Goal: Complete application form

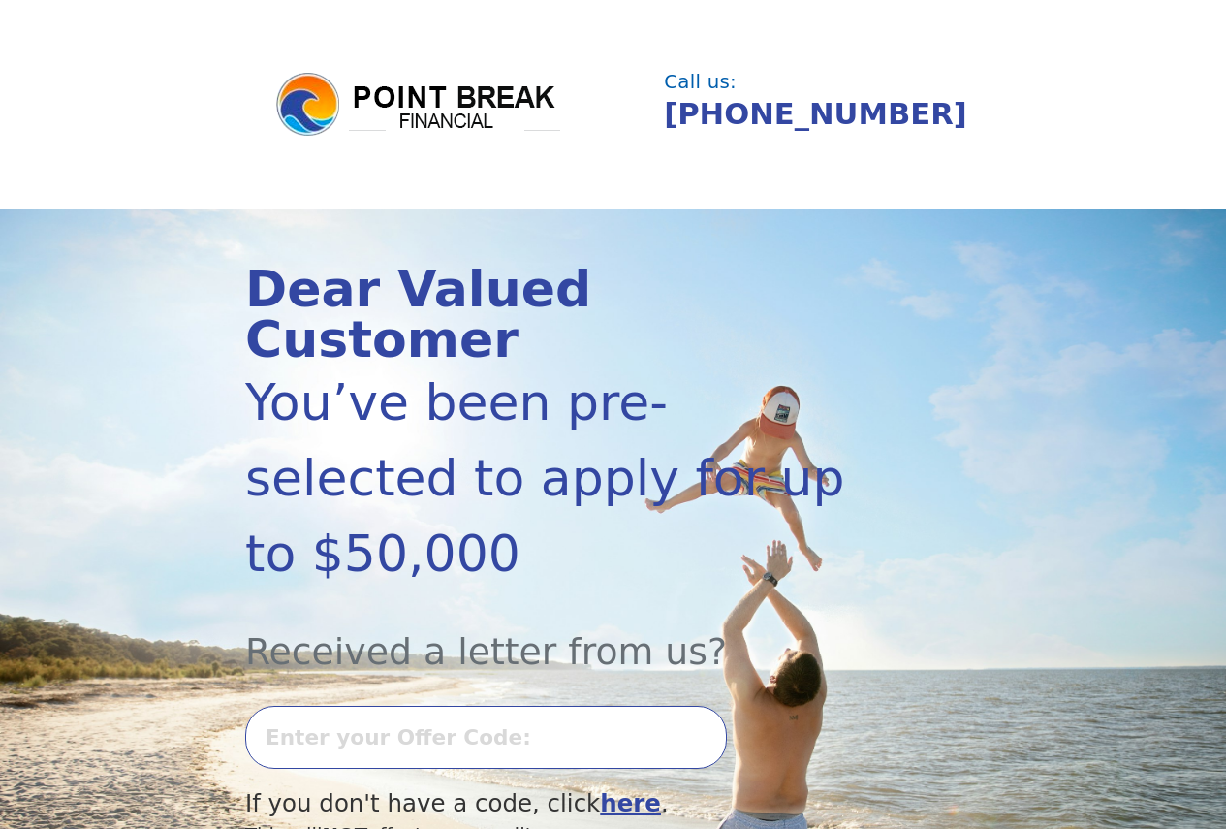
scroll to position [647, 0]
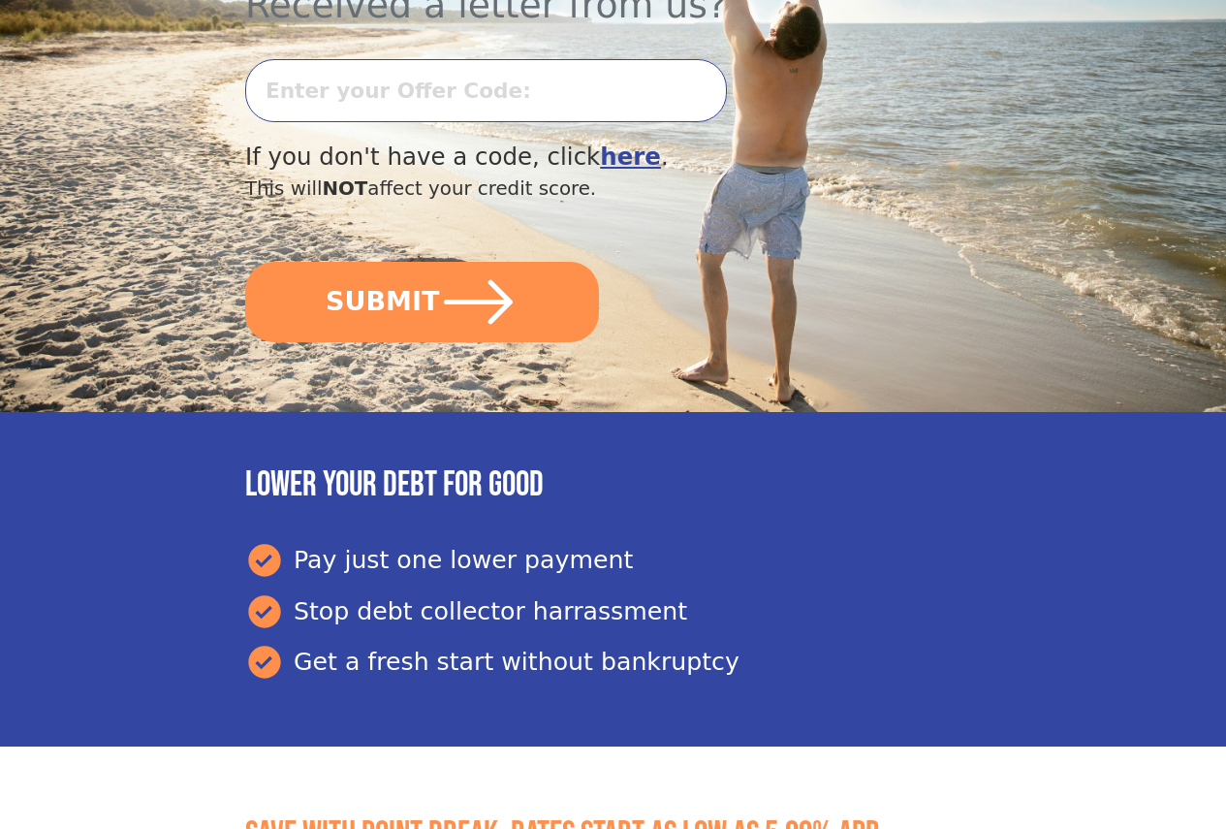
click at [372, 103] on input "text" at bounding box center [486, 90] width 482 height 63
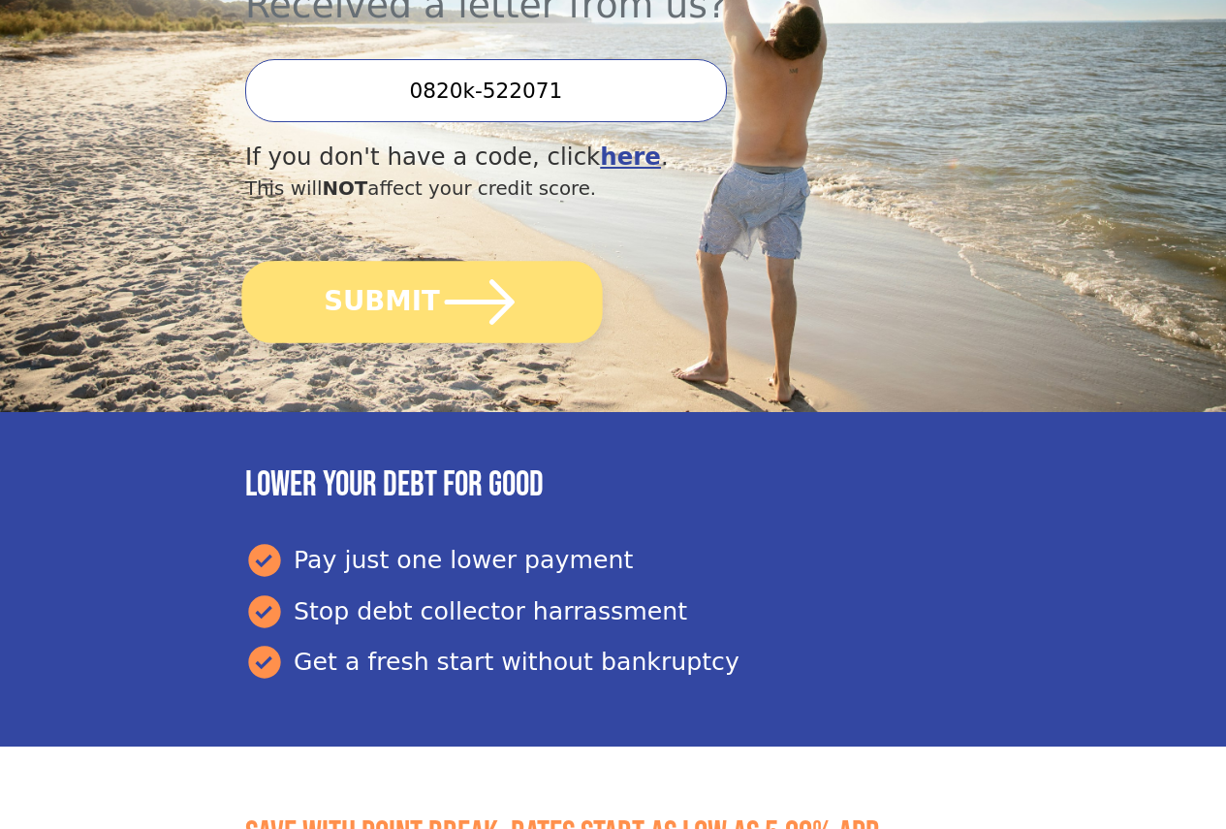
type input "0820k-522071"
click at [437, 334] on button "SUBMIT" at bounding box center [421, 302] width 361 height 82
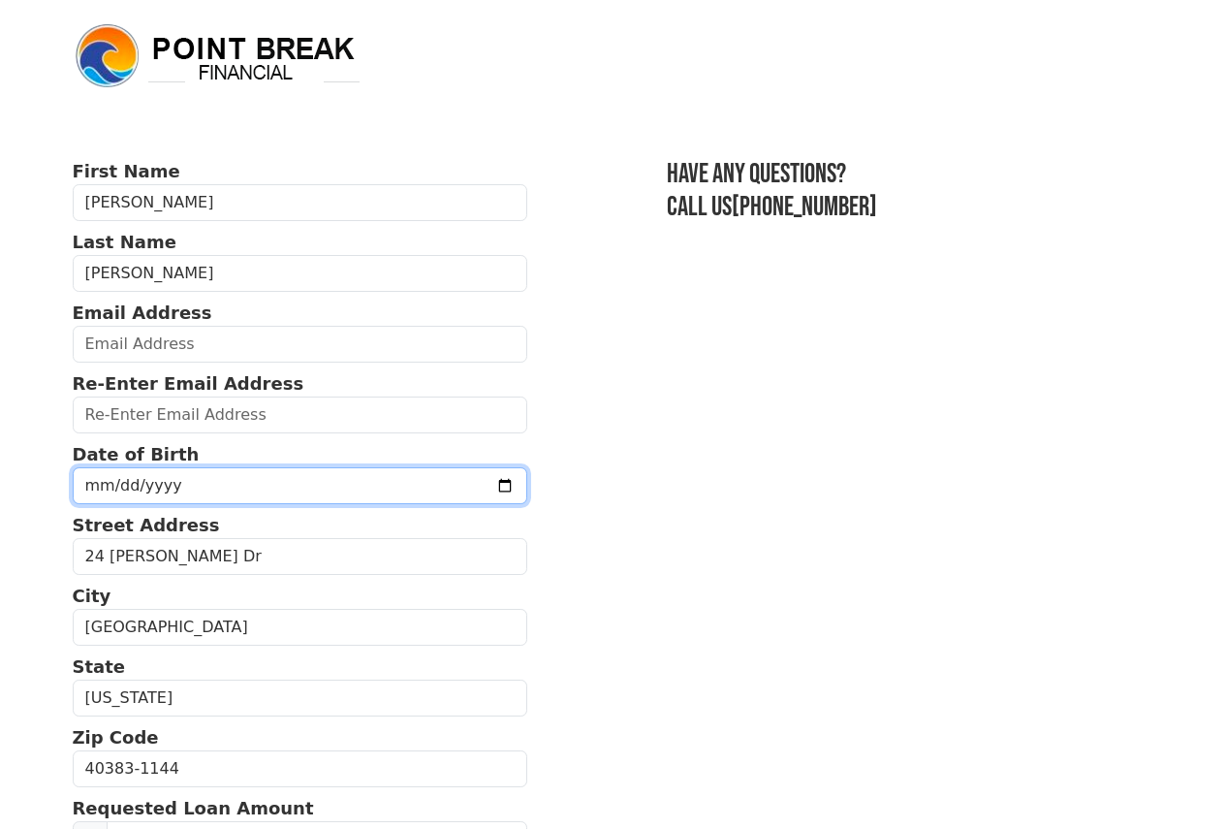
click at [212, 491] on input "date" at bounding box center [301, 485] width 456 height 37
type input "[DATE]"
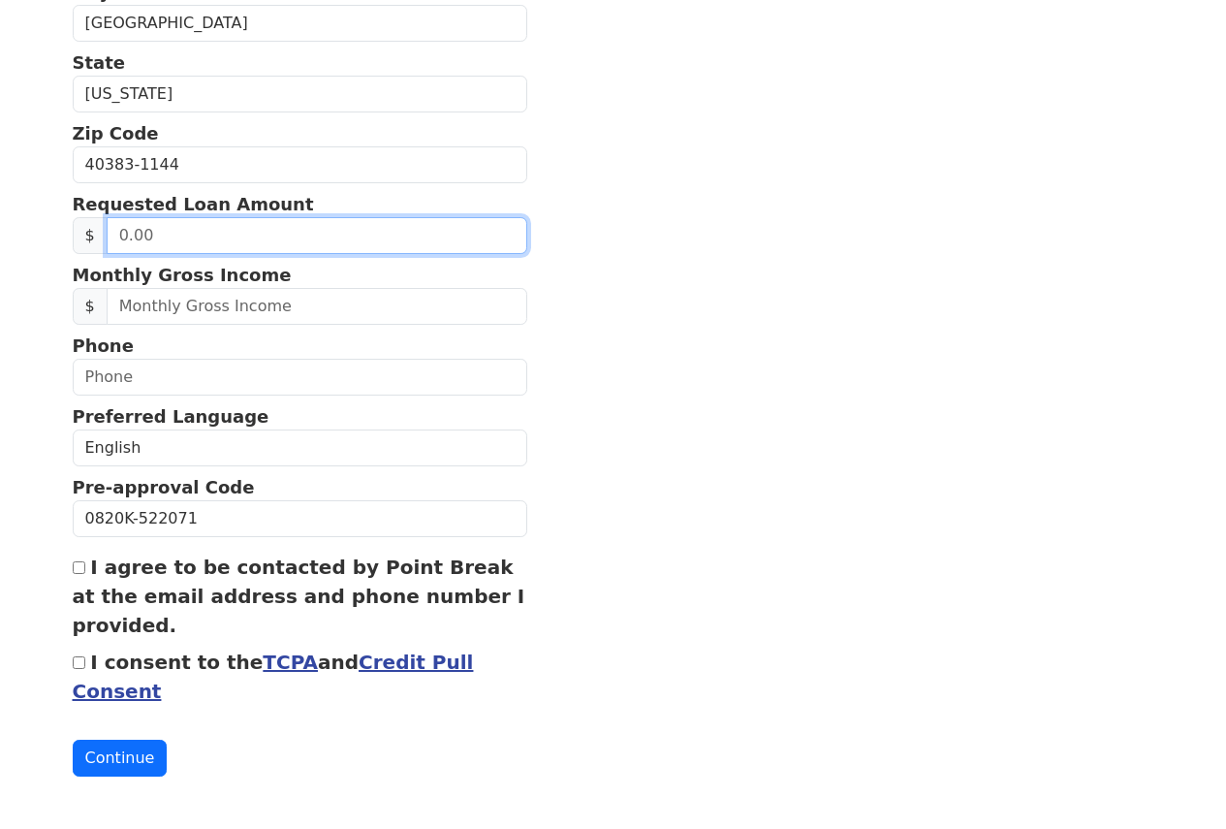
click at [338, 229] on input "text" at bounding box center [317, 235] width 421 height 37
type input "20,000.00"
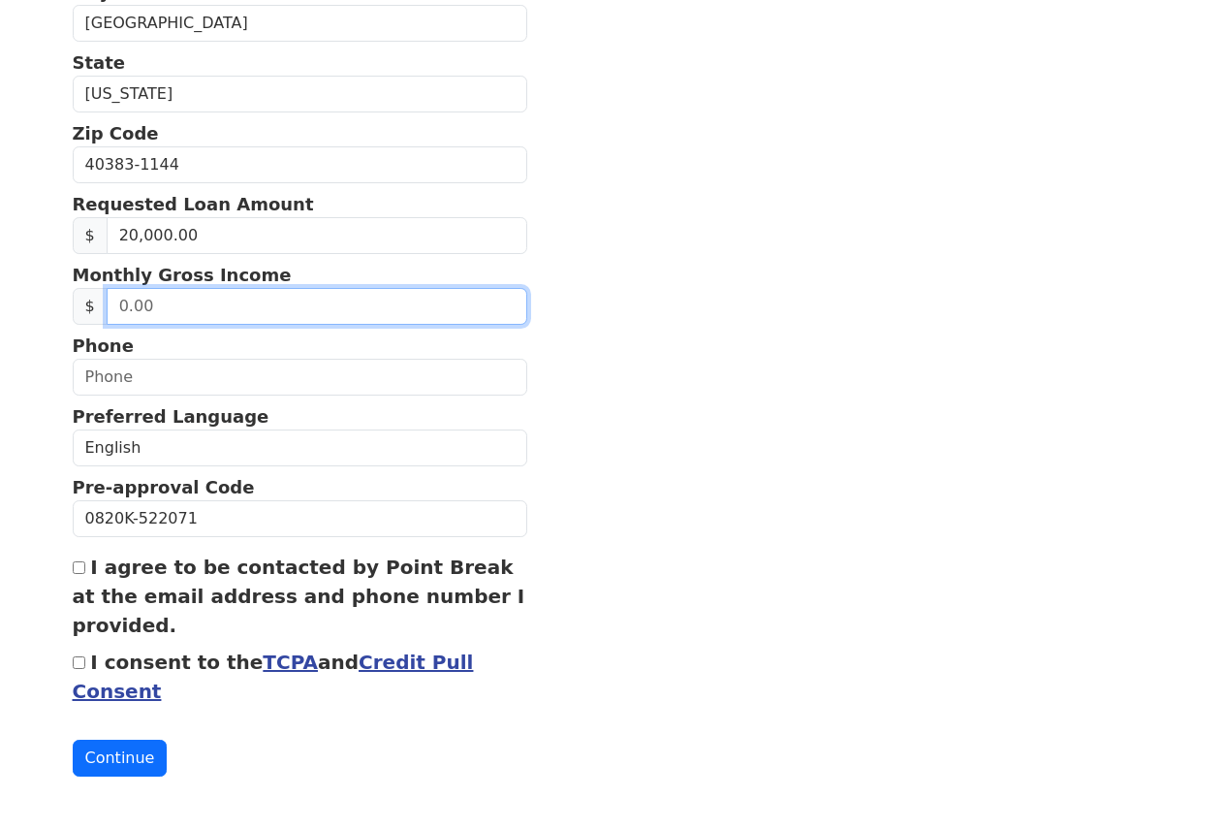
click at [286, 306] on input "text" at bounding box center [317, 306] width 421 height 37
type input "4,000.00"
click at [79, 566] on input "I agree to be contacted by Point Break at the email address and phone number I …" at bounding box center [79, 567] width 13 height 13
checkbox input "true"
click at [79, 668] on div "I consent to the TCPA and Credit Pull Consent" at bounding box center [301, 676] width 456 height 58
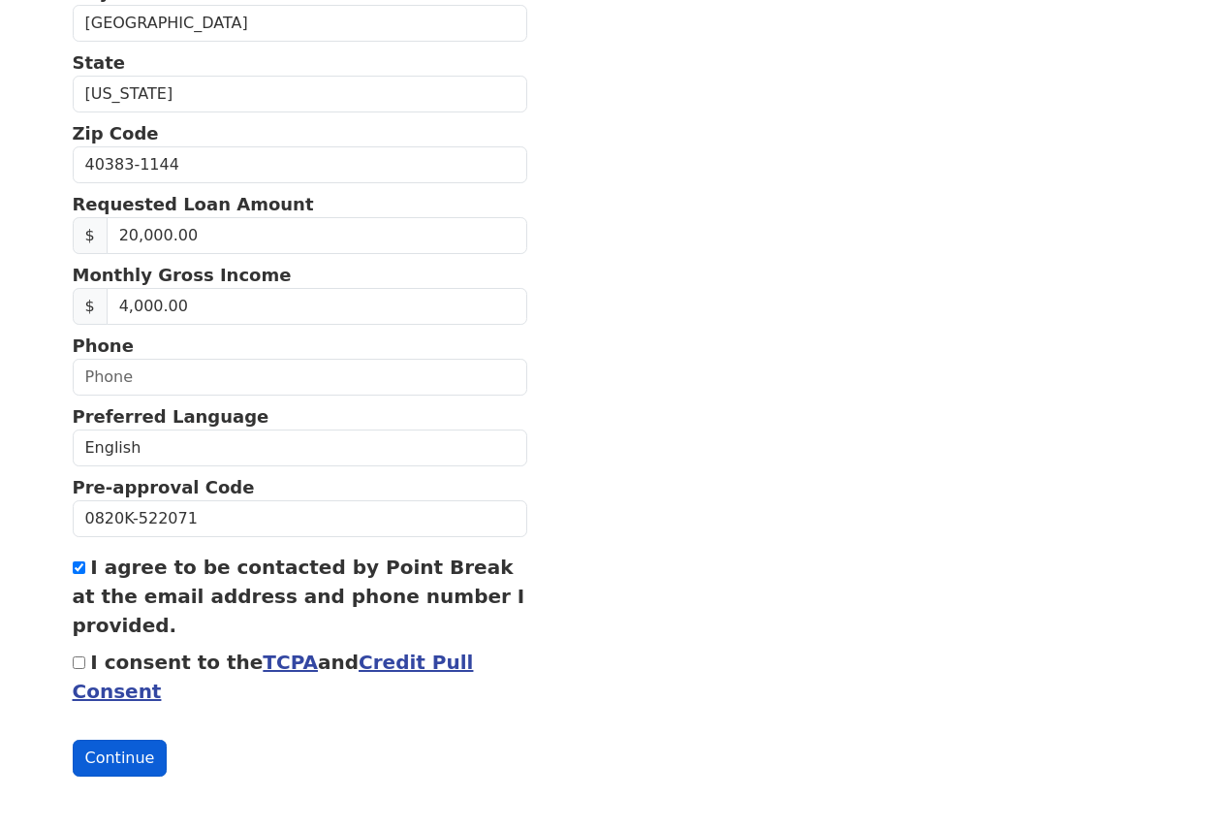
click at [111, 751] on button "Continue" at bounding box center [120, 758] width 95 height 37
